Goal: Navigation & Orientation: Understand site structure

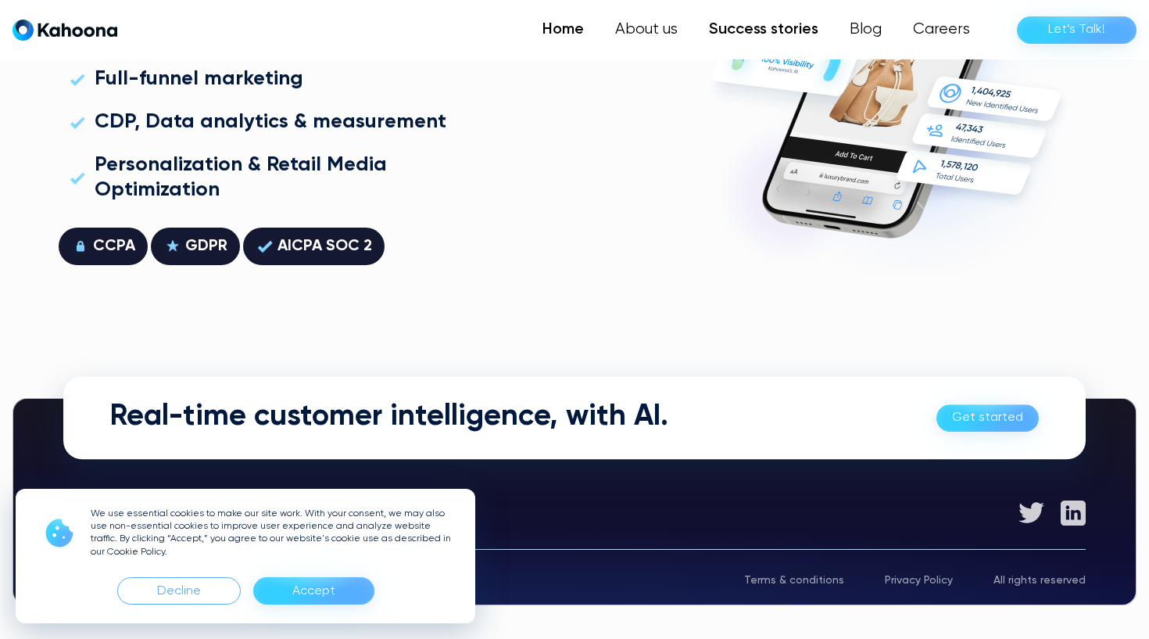
scroll to position [4465, 0]
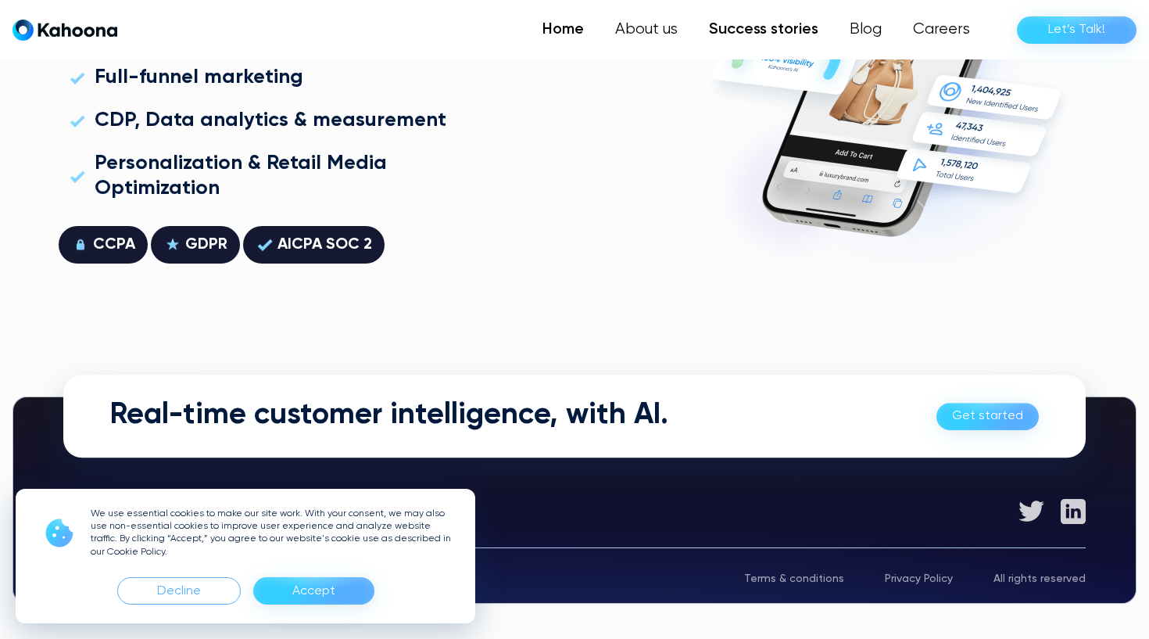
click at [768, 26] on link "Success stories" at bounding box center [763, 29] width 141 height 31
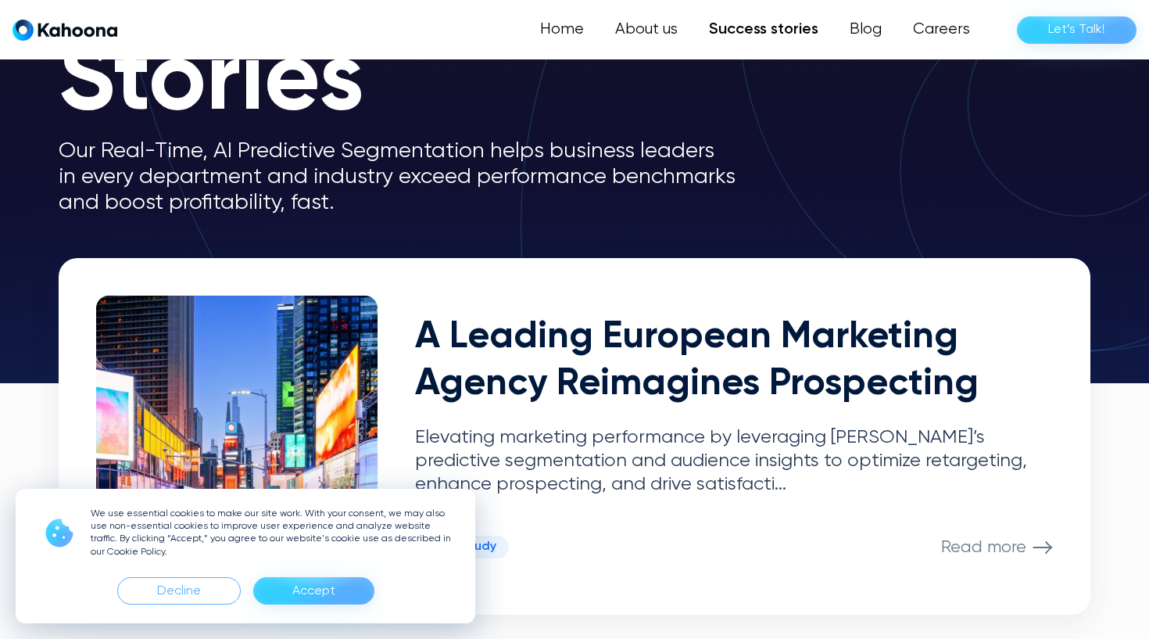
click at [291, 578] on div "Accept" at bounding box center [313, 590] width 121 height 27
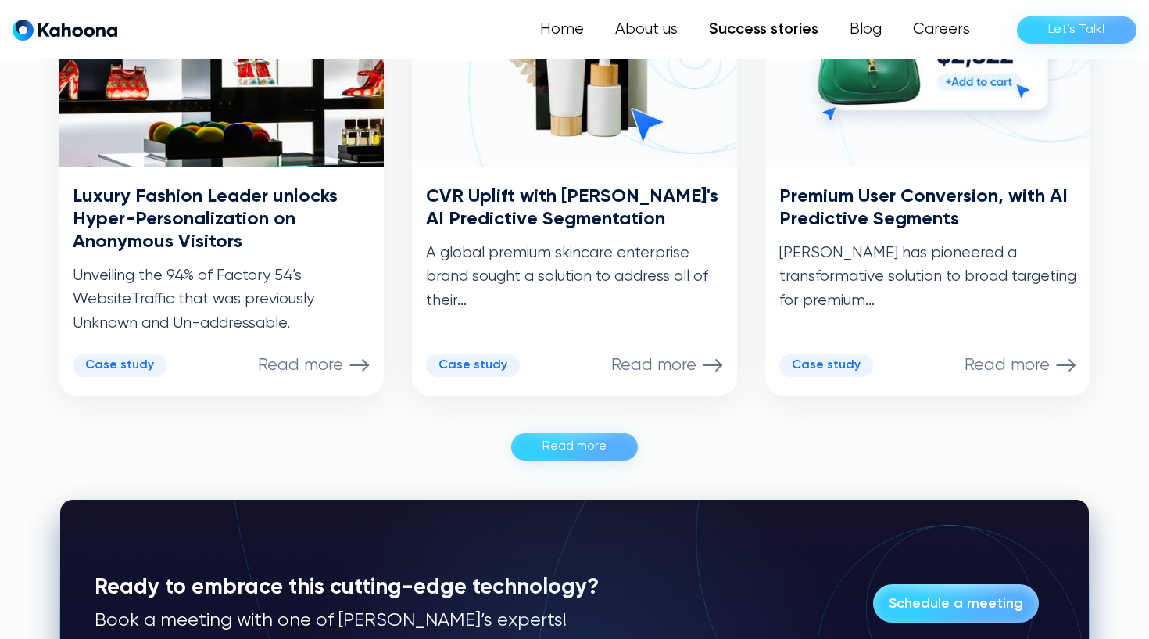
scroll to position [904, 0]
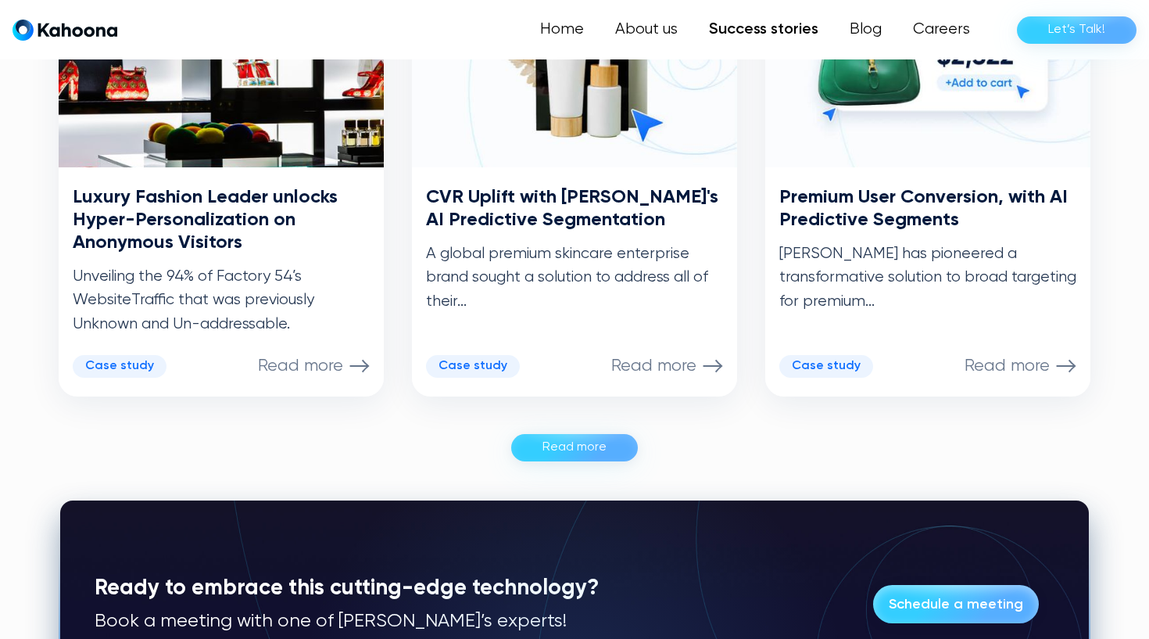
click at [77, 24] on img "home" at bounding box center [65, 30] width 105 height 22
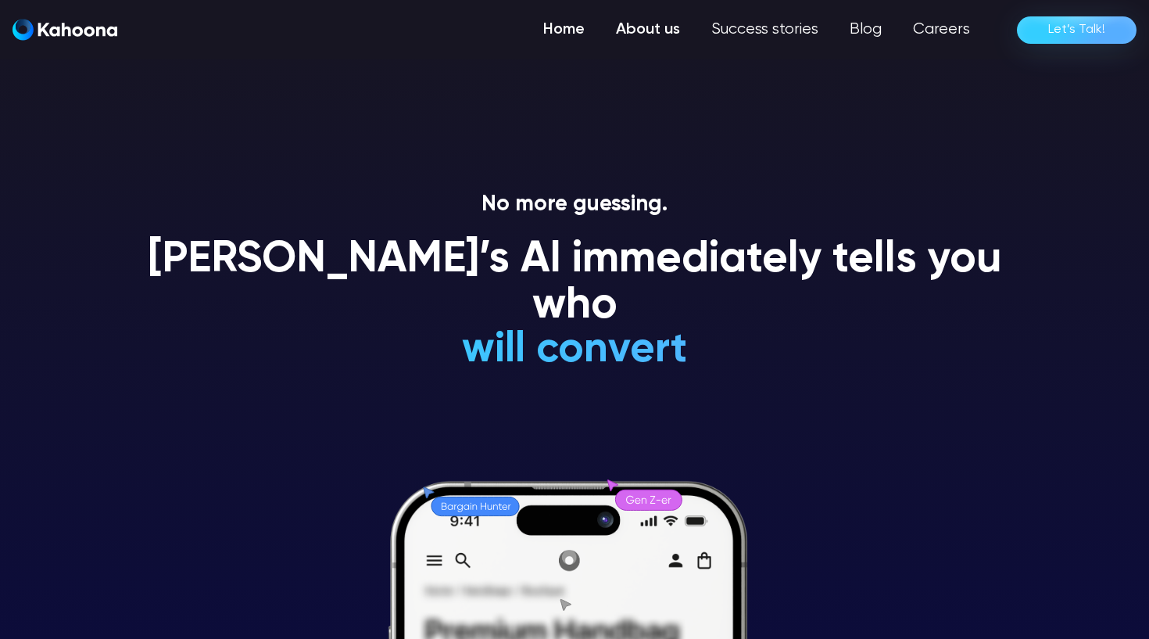
click at [663, 31] on link "About us" at bounding box center [647, 29] width 95 height 31
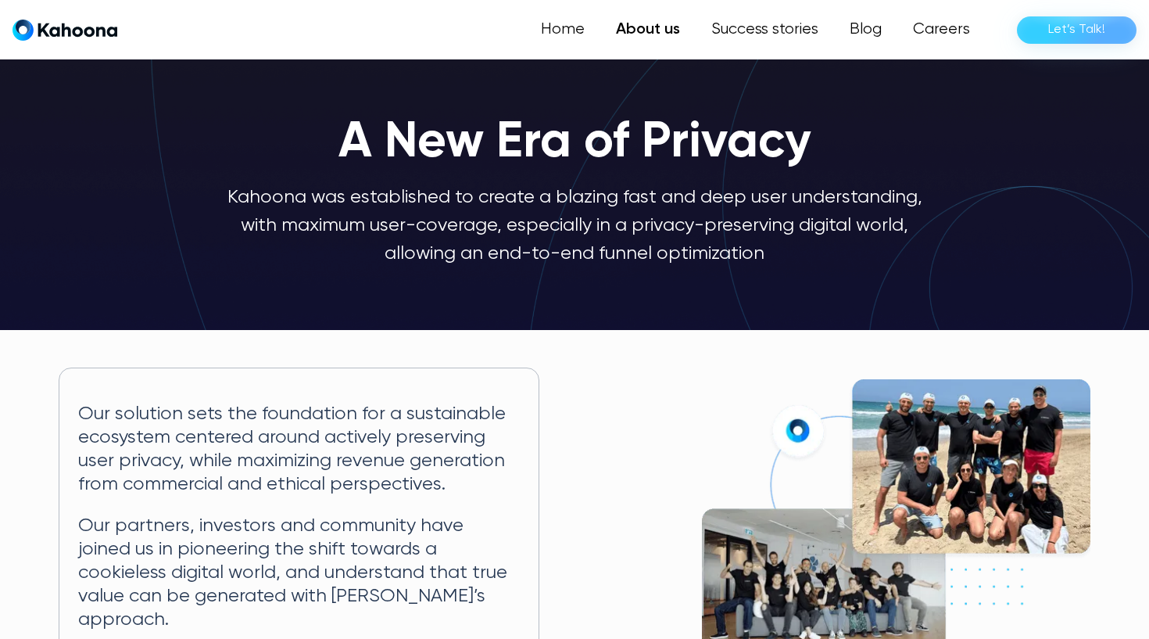
scroll to position [9, 0]
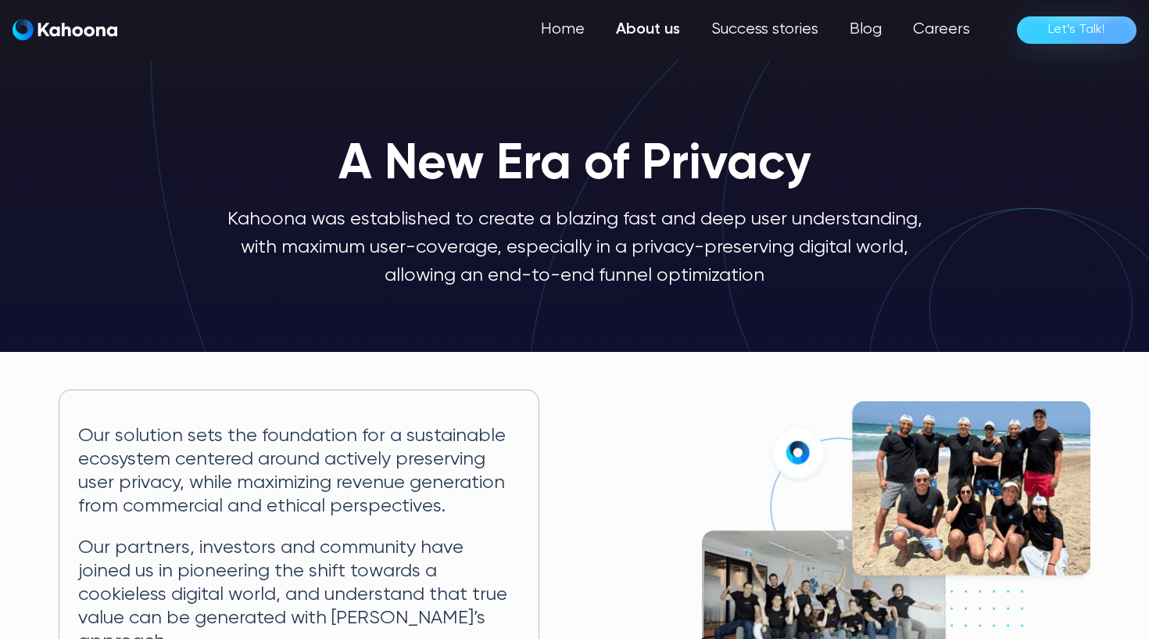
click at [79, 34] on img "home" at bounding box center [65, 30] width 105 height 22
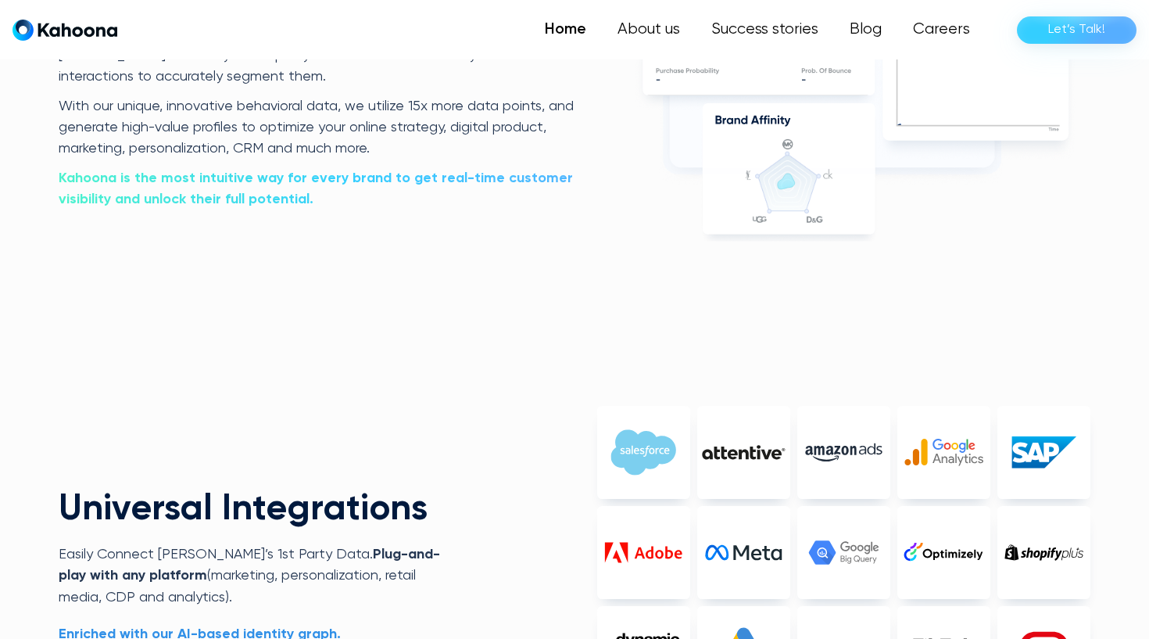
scroll to position [3418, 0]
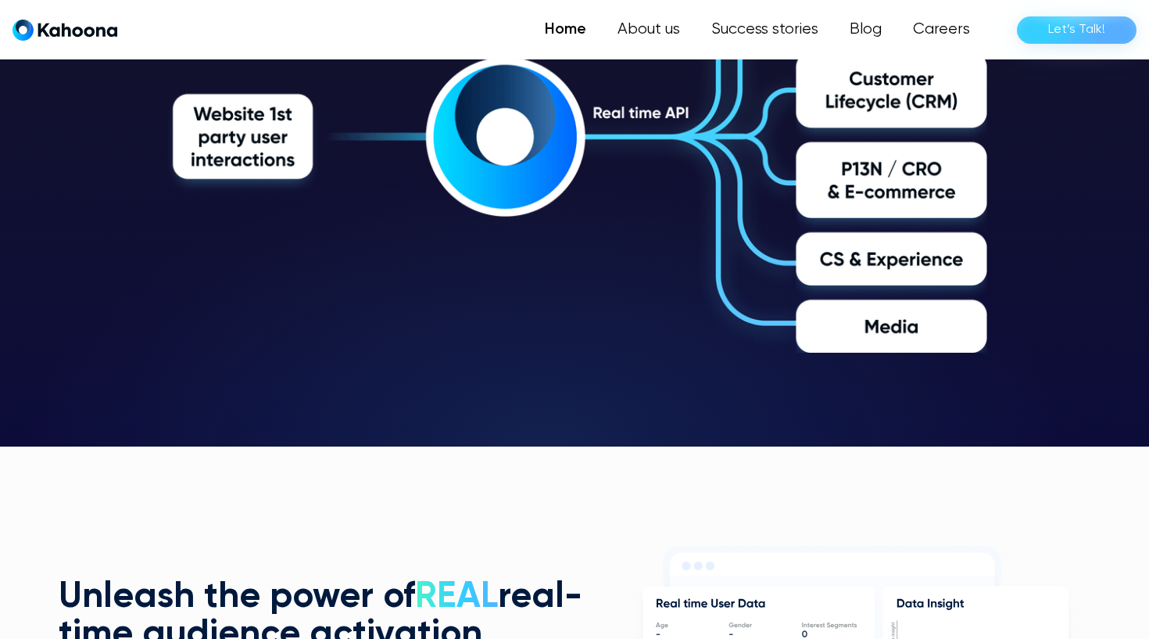
click at [1014, 2] on div "Home About us Success stories Blog Careers Let’s Talk!" at bounding box center [574, 29] width 1149 height 59
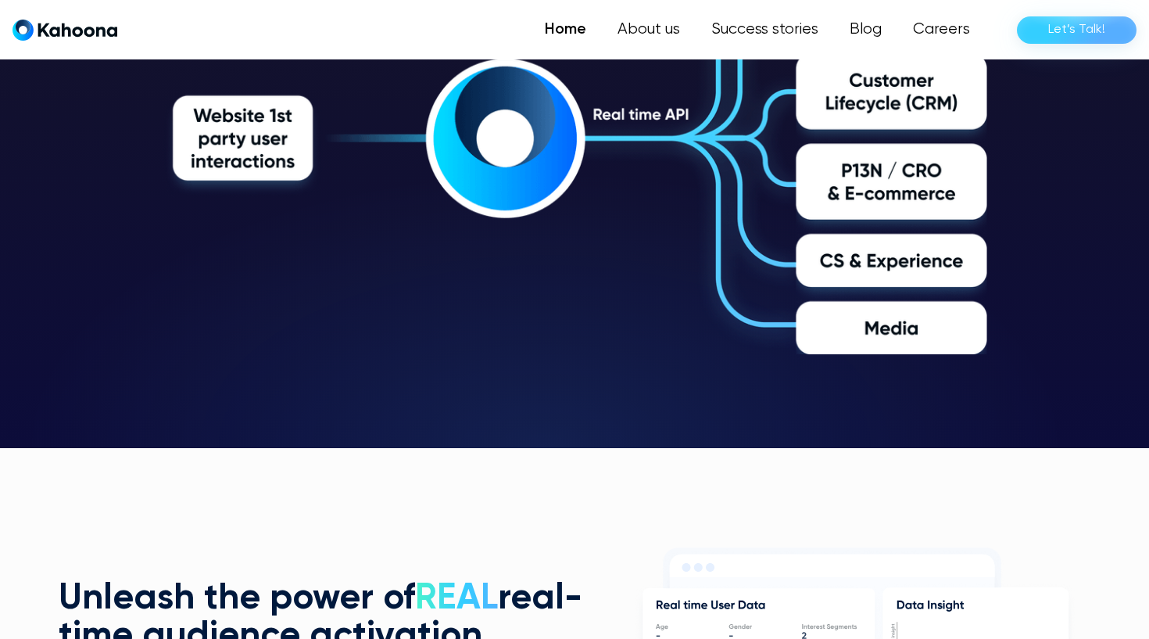
scroll to position [2789, 0]
